Goal: Information Seeking & Learning: Learn about a topic

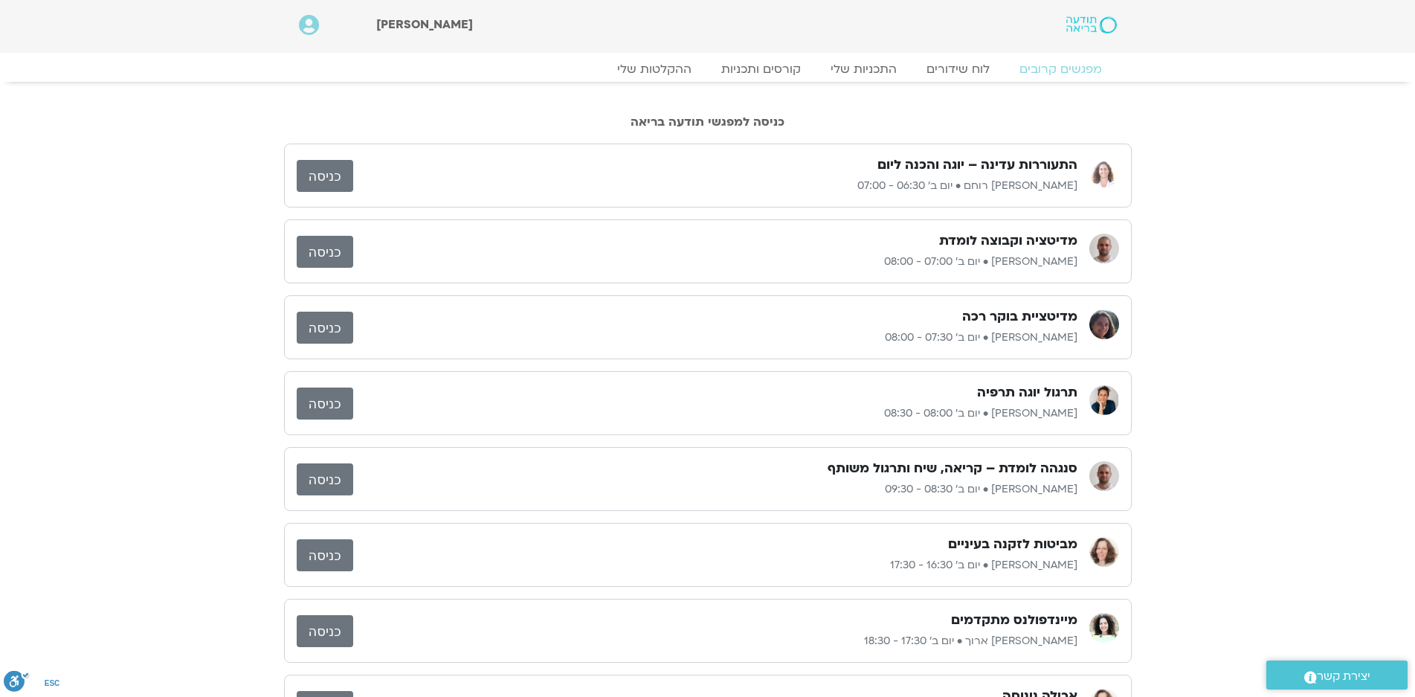
click at [453, 317] on div "מדיטציית בוקר רכה" at bounding box center [715, 317] width 724 height 18
click at [326, 326] on link "כניסה" at bounding box center [325, 327] width 56 height 32
click at [947, 65] on link "לוח שידורים" at bounding box center [958, 69] width 112 height 18
click at [965, 66] on link "לוח שידורים" at bounding box center [958, 69] width 112 height 18
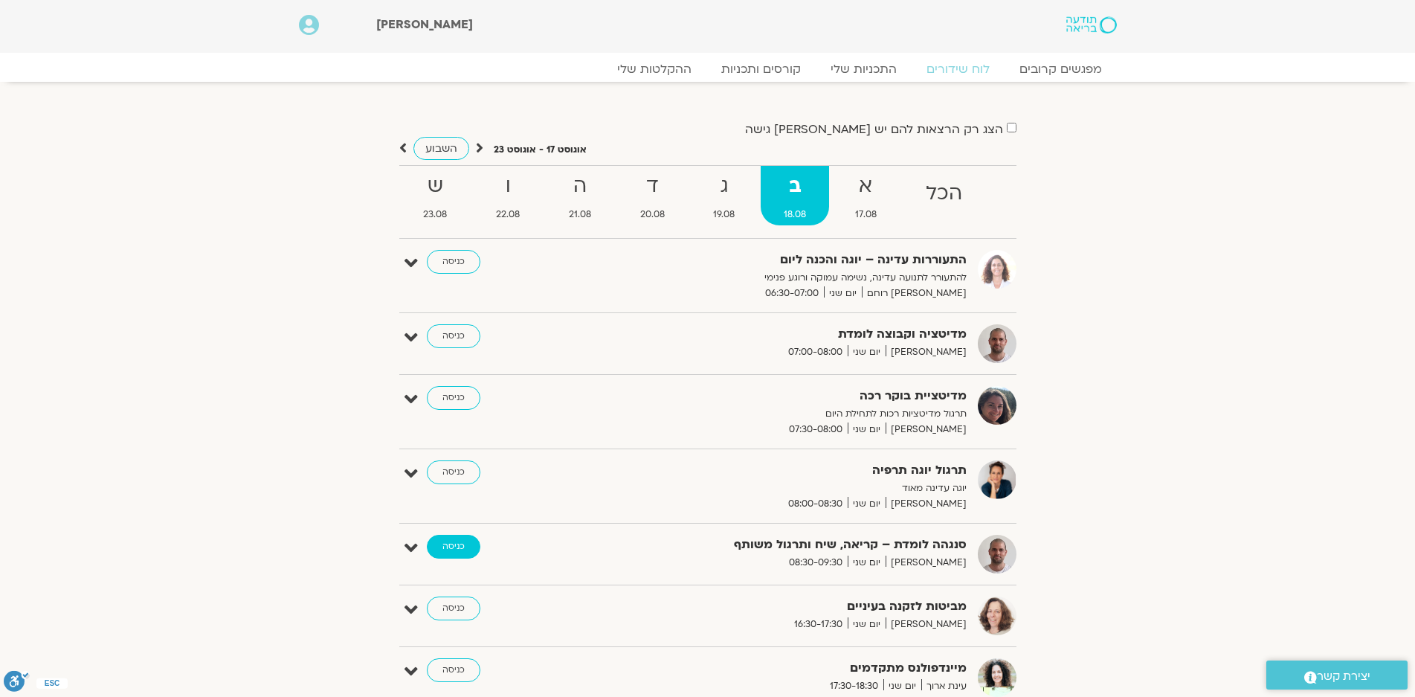
click at [459, 543] on link "כניסה" at bounding box center [454, 547] width 54 height 24
